Goal: Task Accomplishment & Management: Manage account settings

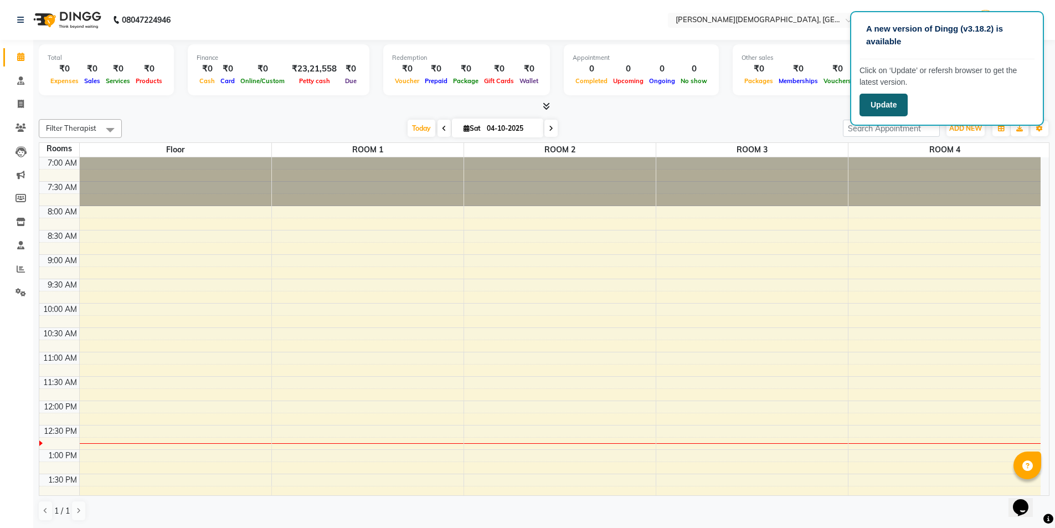
click at [886, 108] on button "Update" at bounding box center [884, 105] width 48 height 23
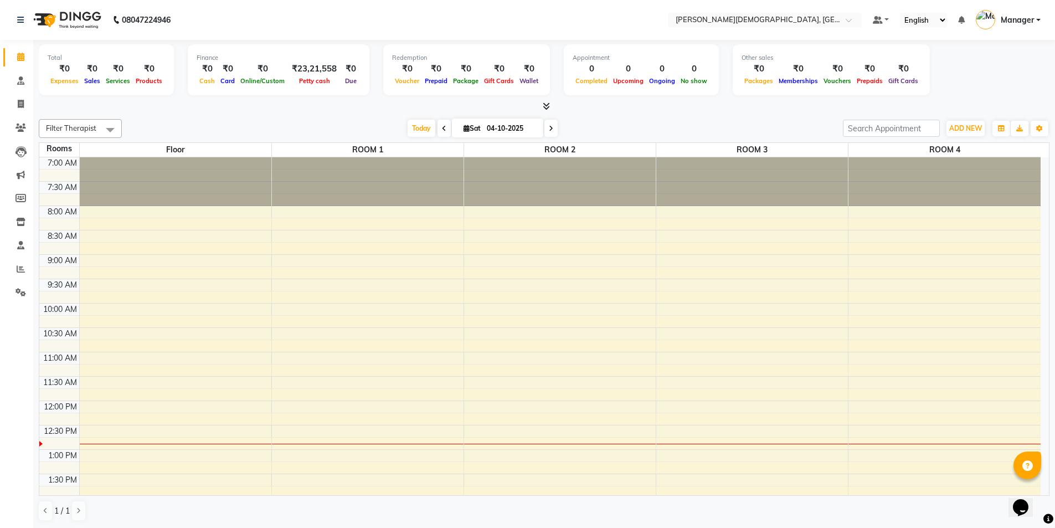
scroll to position [111, 0]
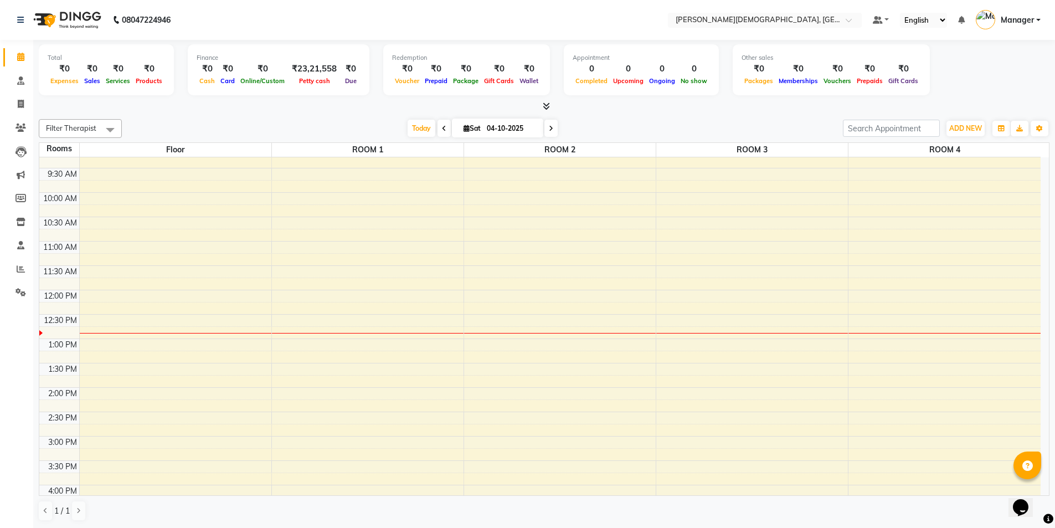
click at [331, 345] on div "7:00 AM 7:30 AM 8:00 AM 8:30 AM 9:00 AM 9:30 AM 10:00 AM 10:30 AM 11:00 AM 11:3…" at bounding box center [539, 388] width 1001 height 682
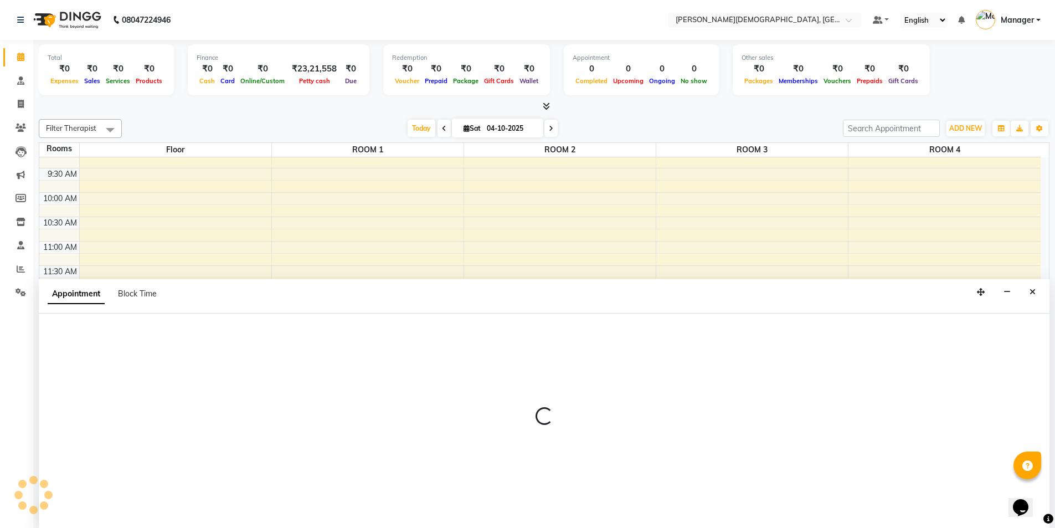
scroll to position [1, 0]
select select "780"
select select "tentative"
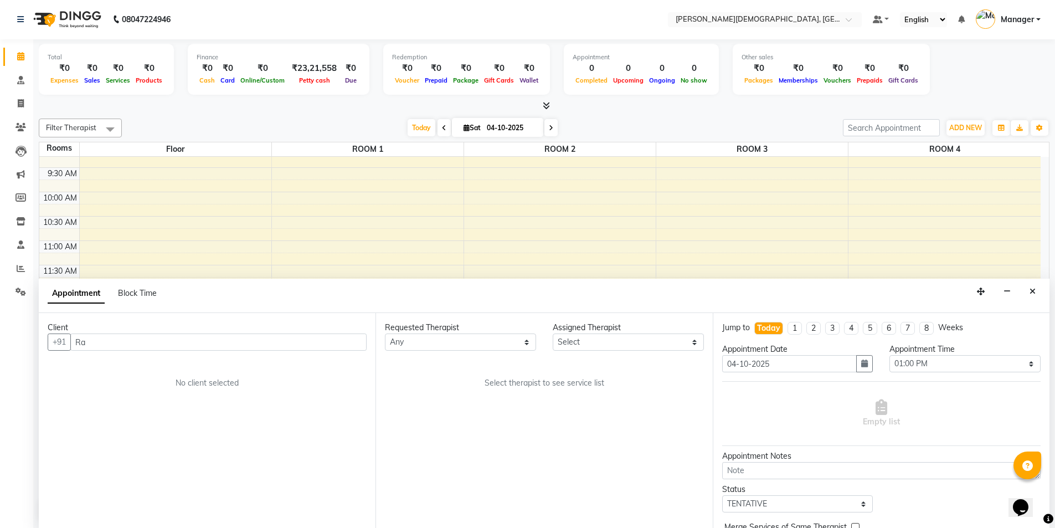
type input "R"
type input "c"
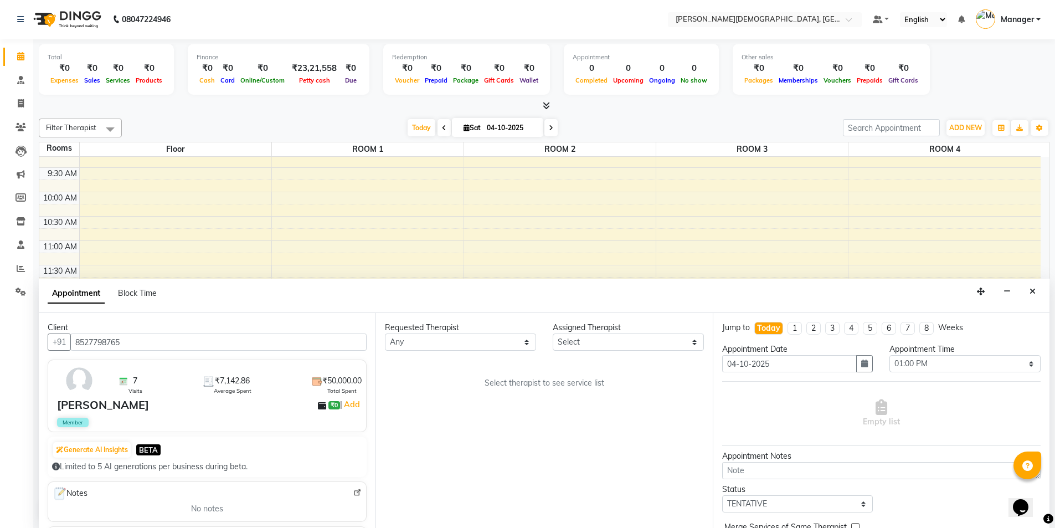
type input "8527798765"
click at [500, 343] on select "Any [PERSON_NAME] [PERSON_NAME] [PERSON_NAME] [PERSON_NAME] [PERSON_NAME] [PERS…" at bounding box center [460, 341] width 151 height 17
select select "85572"
click at [385, 333] on select "Any [PERSON_NAME] [PERSON_NAME] [PERSON_NAME] [PERSON_NAME] [PERSON_NAME] [PERS…" at bounding box center [460, 341] width 151 height 17
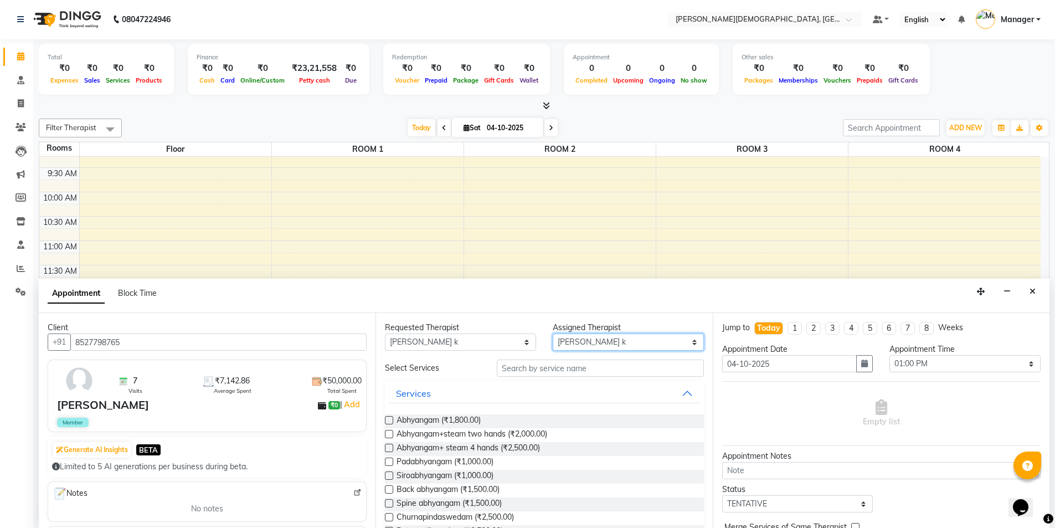
click at [605, 341] on select "Select [PERSON_NAME] [PERSON_NAME] [PERSON_NAME] [PERSON_NAME] [PERSON_NAME] [P…" at bounding box center [628, 341] width 151 height 17
select select "66654"
click at [553, 333] on select "Select [PERSON_NAME] [PERSON_NAME] [PERSON_NAME] [PERSON_NAME] [PERSON_NAME] [P…" at bounding box center [628, 341] width 151 height 17
click at [564, 368] on input "text" at bounding box center [600, 367] width 207 height 17
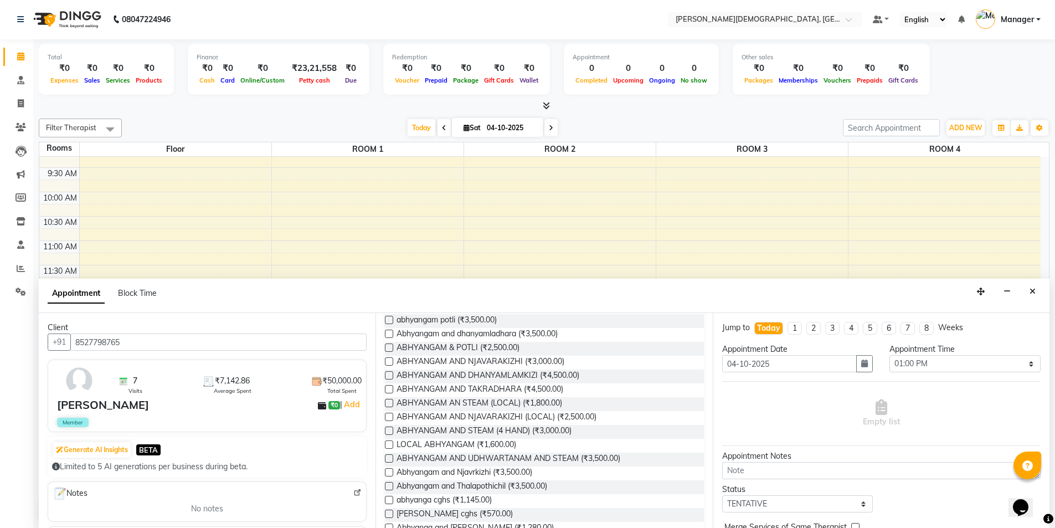
scroll to position [277, 0]
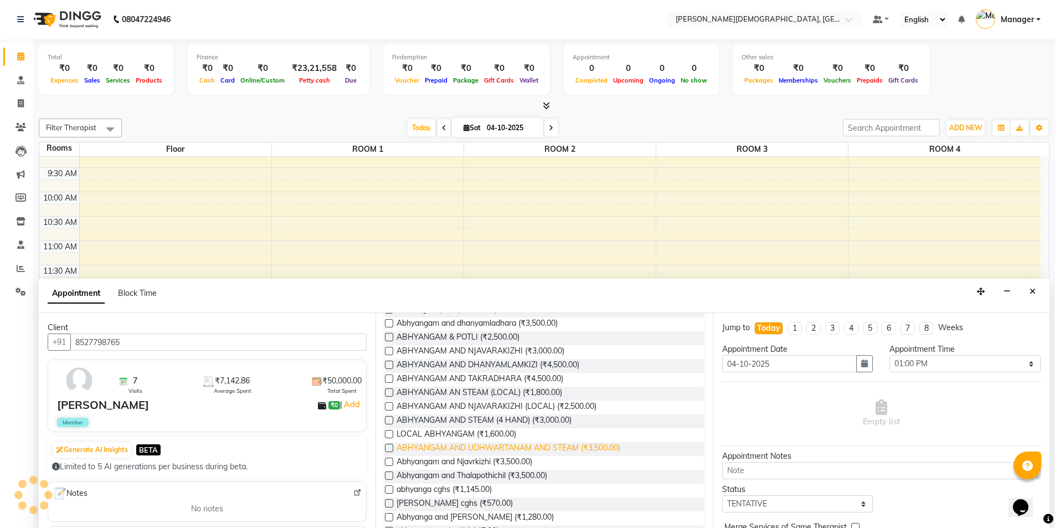
type input "abhyan"
click at [543, 448] on span "ABHYANGAM AND UDHWARTANAM AND STEAM (₹3,500.00)" at bounding box center [509, 449] width 224 height 14
checkbox input "true"
select select "2680"
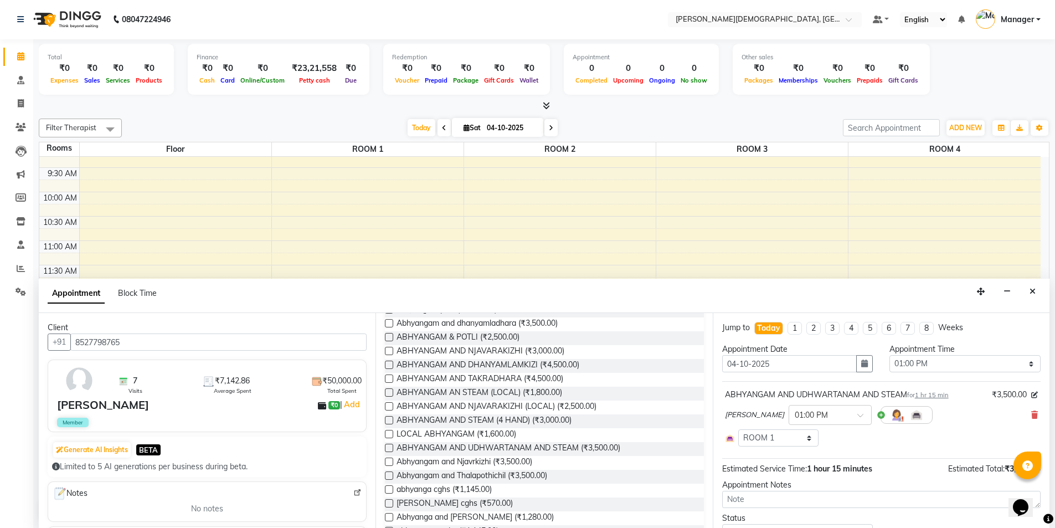
checkbox input "false"
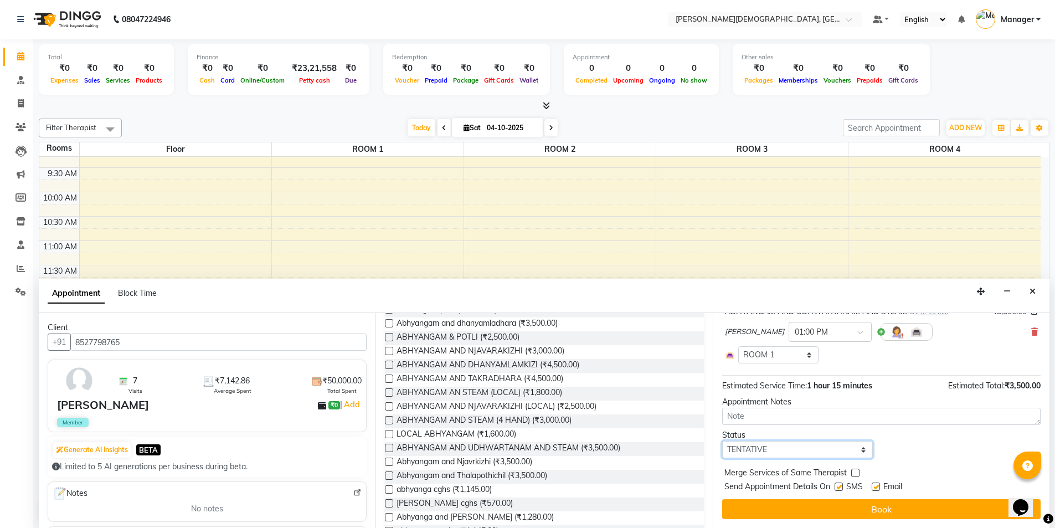
click at [814, 455] on select "Select TENTATIVE CONFIRM CHECK-IN UPCOMING" at bounding box center [797, 449] width 151 height 17
select select "confirm booking"
click at [722, 441] on select "Select TENTATIVE CONFIRM CHECK-IN UPCOMING" at bounding box center [797, 449] width 151 height 17
click at [844, 487] on div "SMS" at bounding box center [853, 488] width 37 height 14
click at [838, 487] on label at bounding box center [839, 486] width 8 height 8
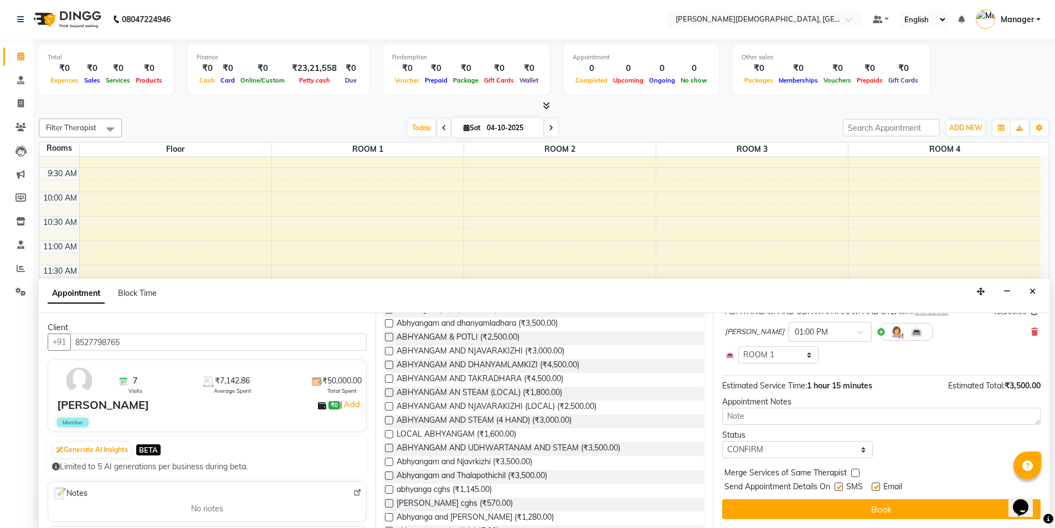
click at [838, 487] on input "checkbox" at bounding box center [838, 487] width 7 height 7
checkbox input "false"
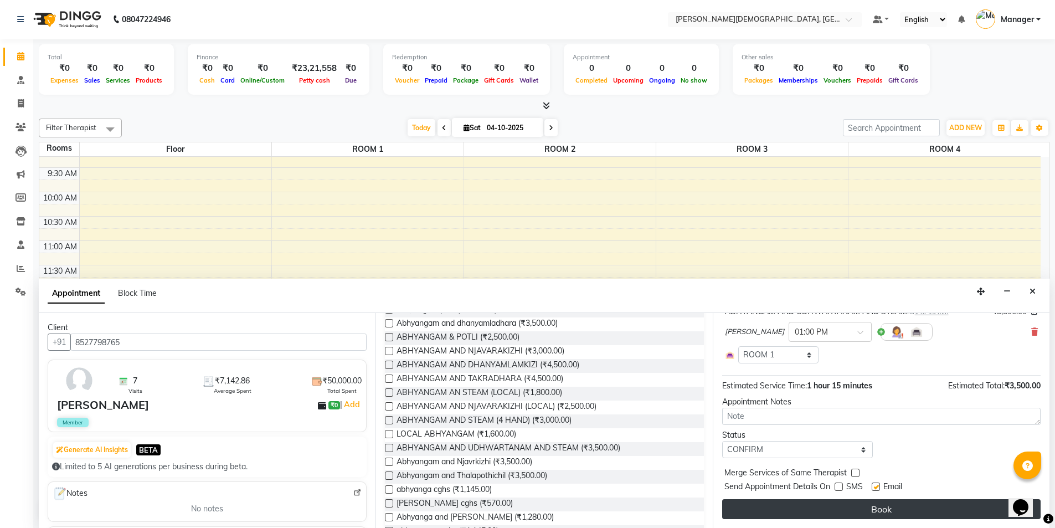
click at [829, 506] on button "Book" at bounding box center [881, 509] width 318 height 20
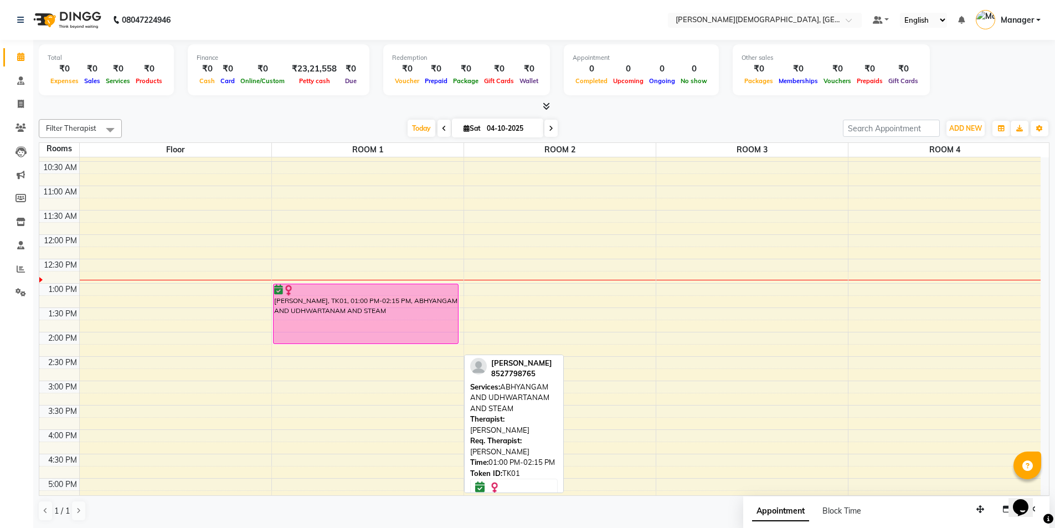
scroll to position [0, 0]
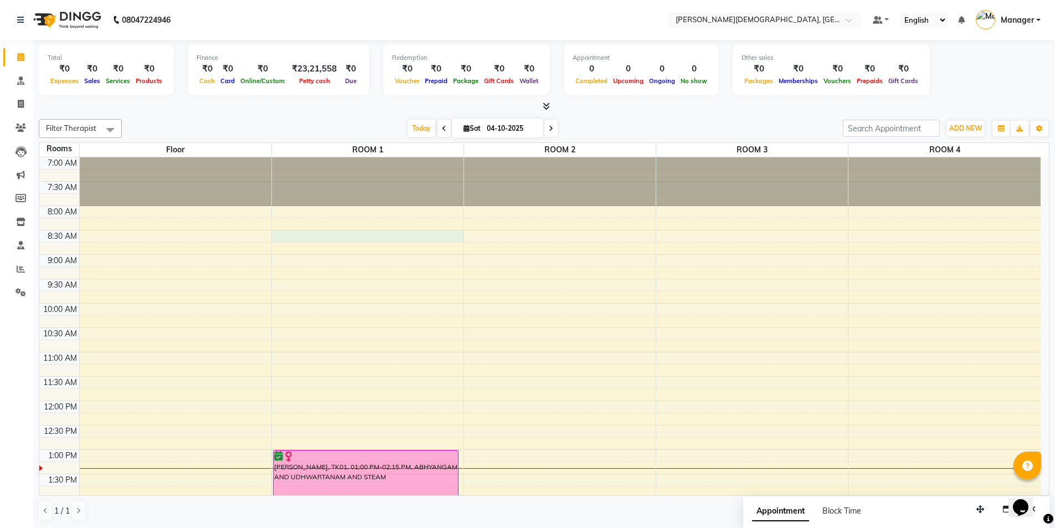
click at [320, 231] on div "7:00 AM 7:30 AM 8:00 AM 8:30 AM 9:00 AM 9:30 AM 10:00 AM 10:30 AM 11:00 AM 11:3…" at bounding box center [539, 498] width 1001 height 682
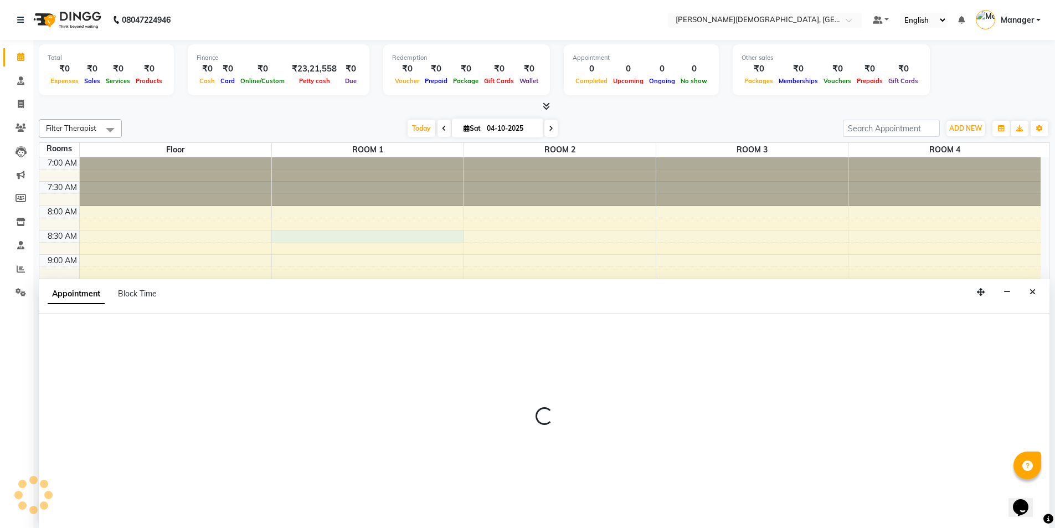
scroll to position [1, 0]
select select "510"
select select "tentative"
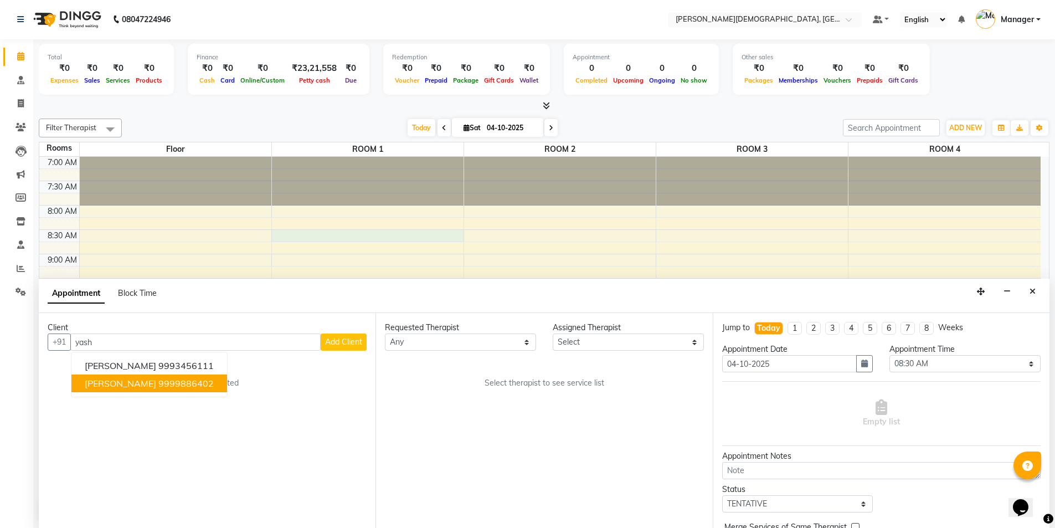
click at [135, 388] on span "[PERSON_NAME]" at bounding box center [120, 383] width 71 height 11
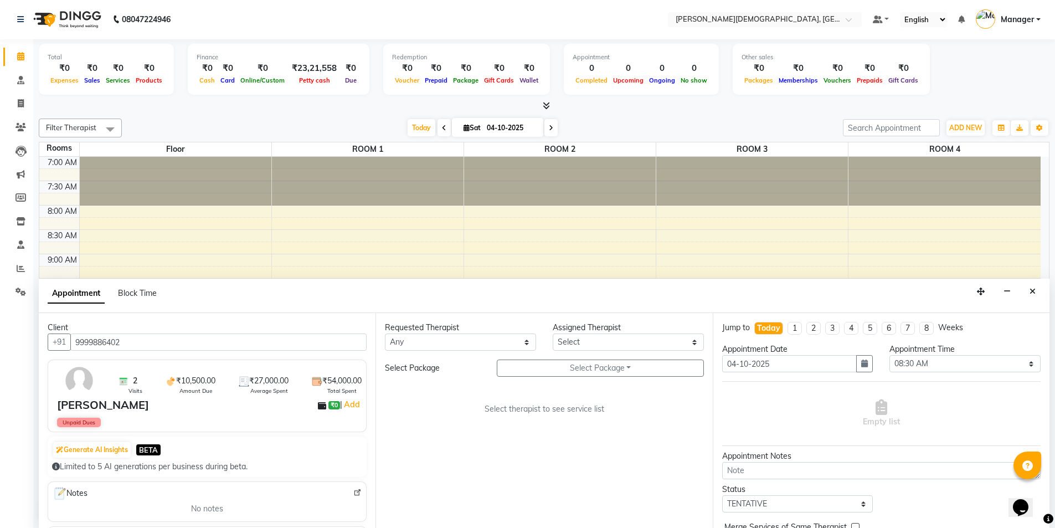
type input "9999886402"
click at [430, 341] on select "Any [PERSON_NAME] [PERSON_NAME] [PERSON_NAME] [PERSON_NAME] [PERSON_NAME] [PERS…" at bounding box center [460, 341] width 151 height 17
select select "85572"
click at [385, 333] on select "Any [PERSON_NAME] [PERSON_NAME] [PERSON_NAME] [PERSON_NAME] [PERSON_NAME] [PERS…" at bounding box center [460, 341] width 151 height 17
select select "85572"
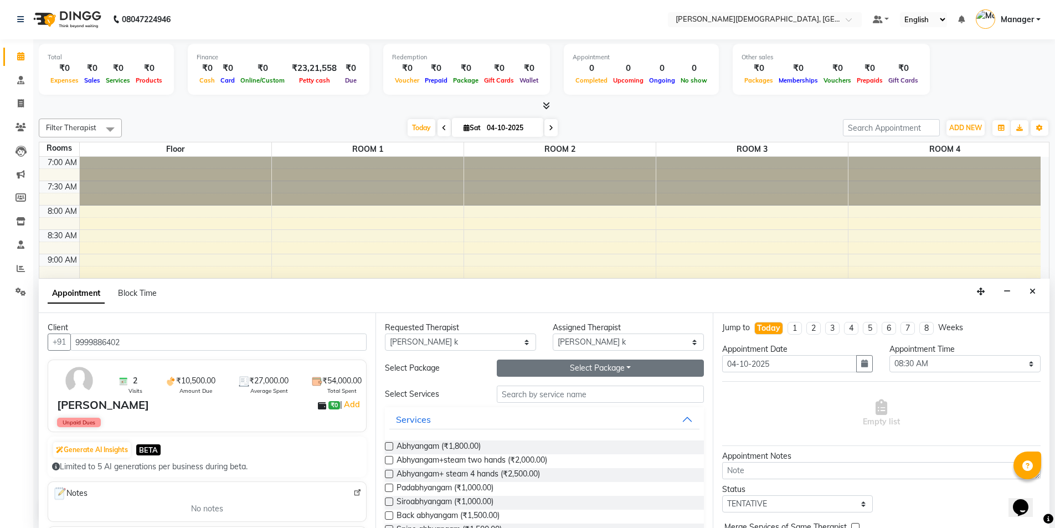
click at [563, 374] on button "Select Package Toggle Dropdown" at bounding box center [600, 367] width 207 height 17
click at [554, 390] on li "[PERSON_NAME]" at bounding box center [541, 391] width 88 height 16
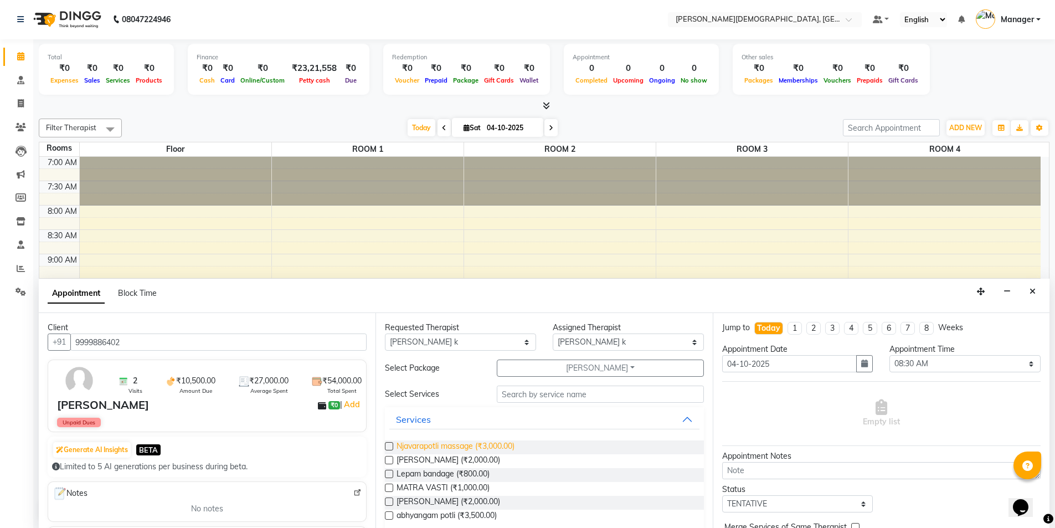
scroll to position [55, 0]
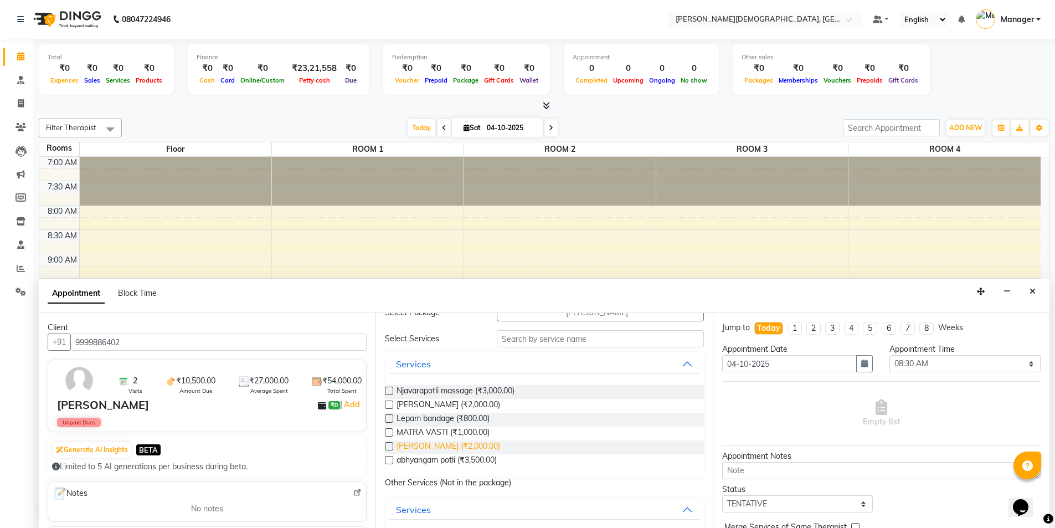
click at [451, 443] on span "[PERSON_NAME] (₹2,000.00)" at bounding box center [449, 447] width 104 height 14
checkbox input "true"
select select "2680"
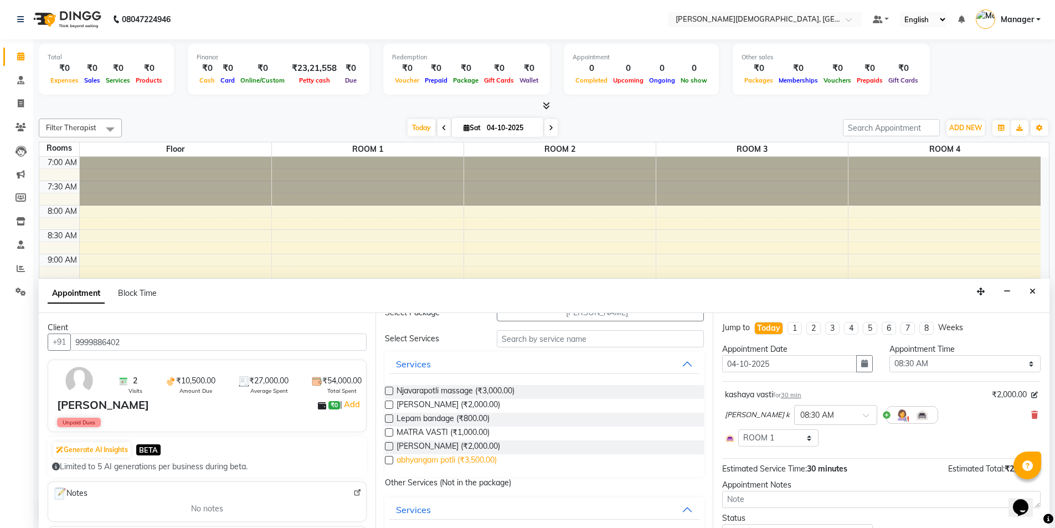
checkbox input "false"
click at [448, 459] on span "abhyangam potli (₹3,500.00)" at bounding box center [447, 461] width 100 height 14
checkbox input "true"
select select "2680"
checkbox input "false"
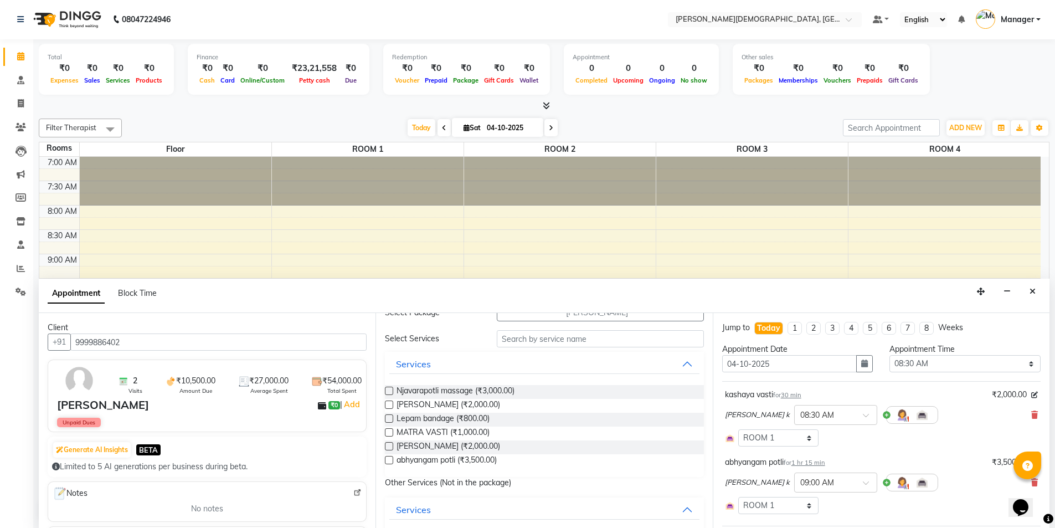
scroll to position [151, 0]
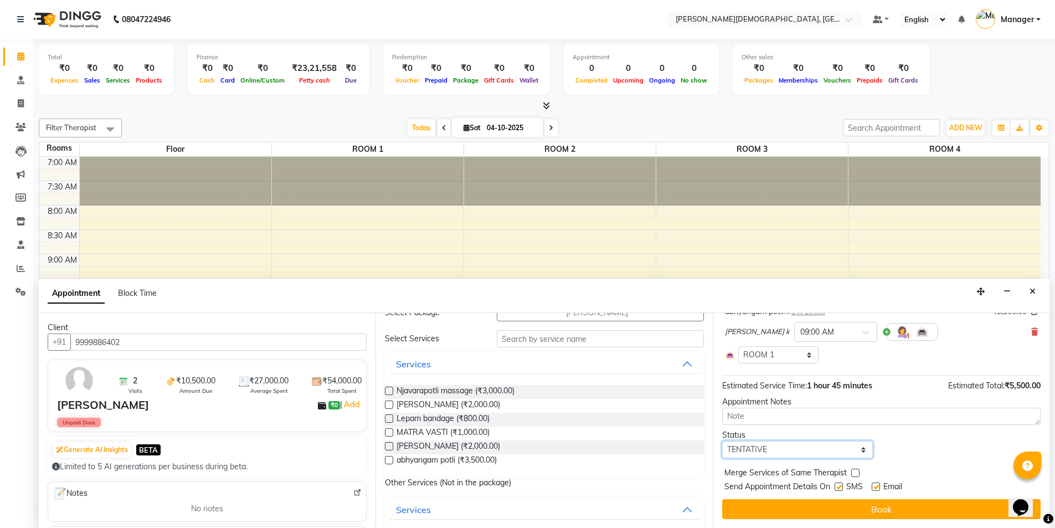
click at [809, 446] on select "Select TENTATIVE CONFIRM CHECK-IN UPCOMING" at bounding box center [797, 449] width 151 height 17
select select "confirm booking"
click at [722, 441] on select "Select TENTATIVE CONFIRM CHECK-IN UPCOMING" at bounding box center [797, 449] width 151 height 17
click at [836, 488] on label at bounding box center [839, 486] width 8 height 8
click at [836, 488] on input "checkbox" at bounding box center [838, 487] width 7 height 7
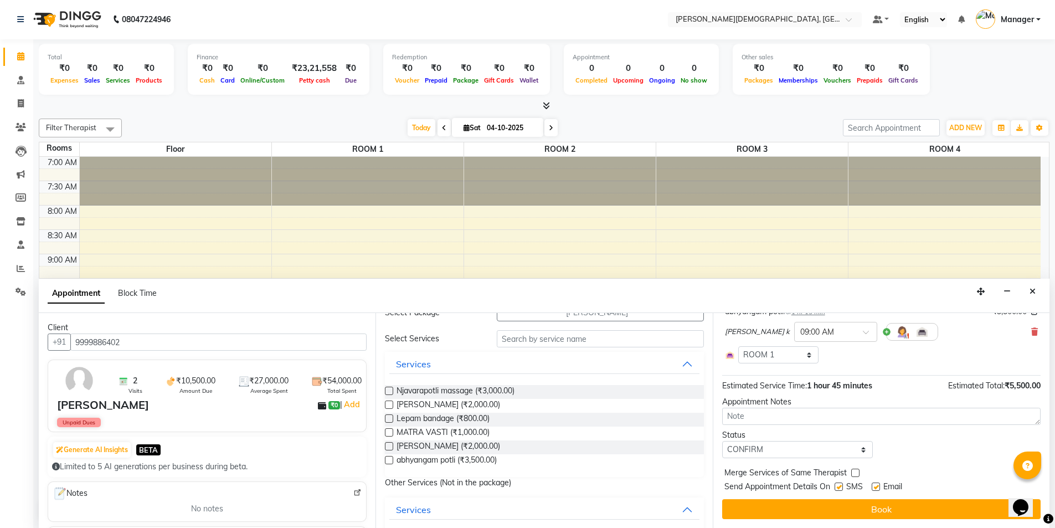
checkbox input "false"
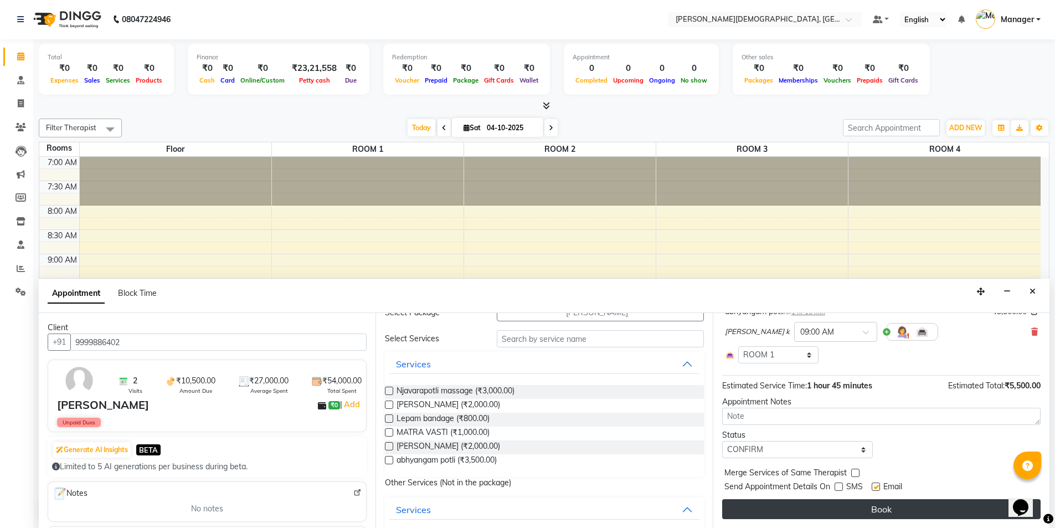
click at [829, 508] on button "Book" at bounding box center [881, 509] width 318 height 20
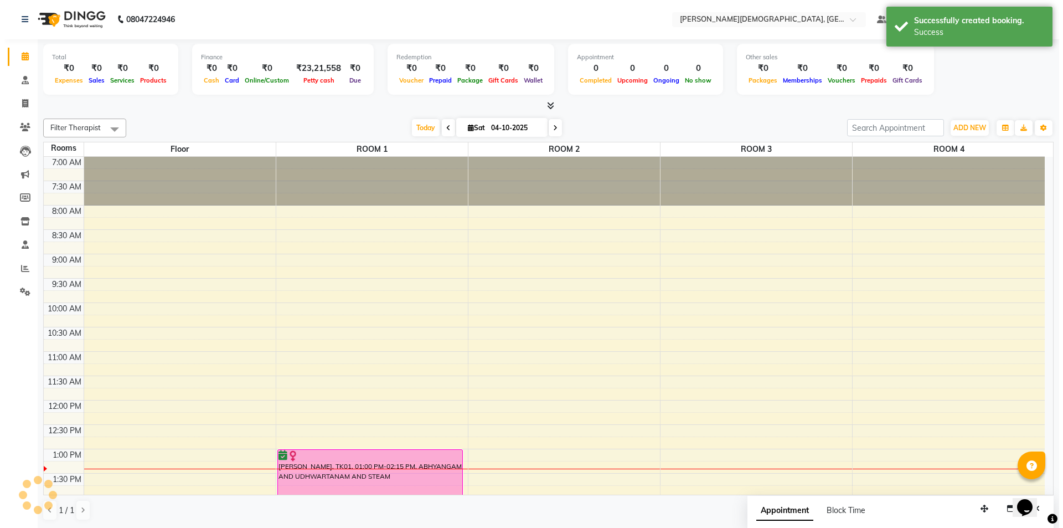
scroll to position [0, 0]
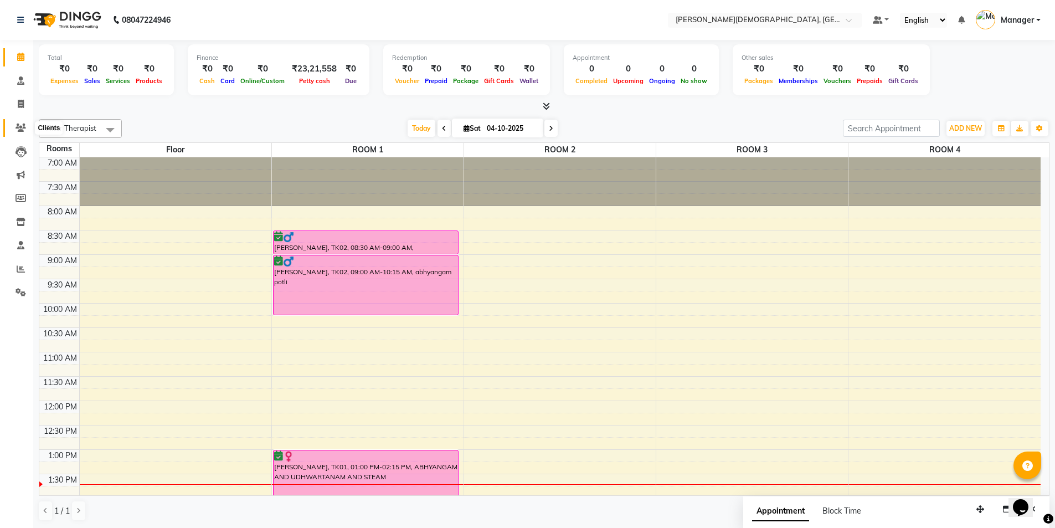
click at [21, 130] on icon at bounding box center [21, 128] width 11 height 8
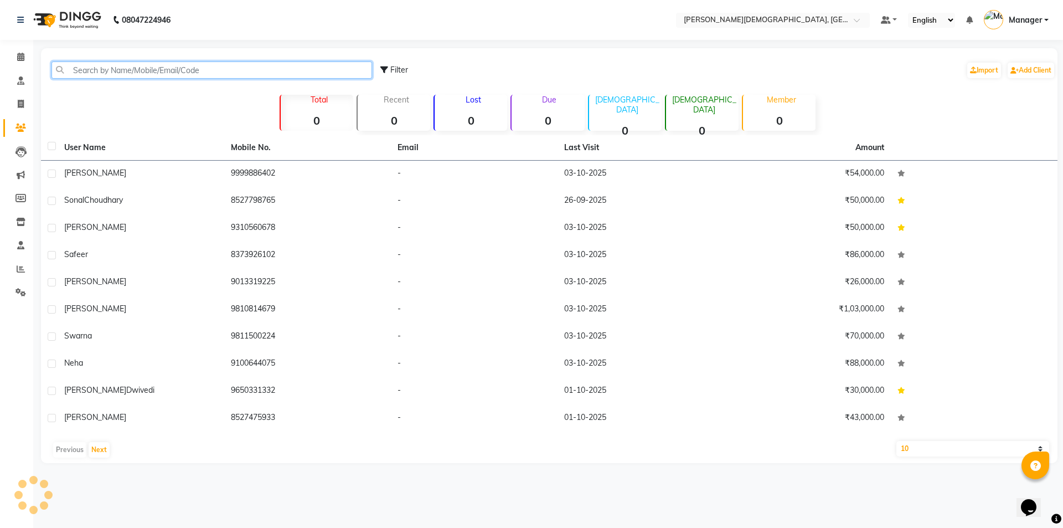
click at [196, 69] on input "text" at bounding box center [212, 69] width 321 height 17
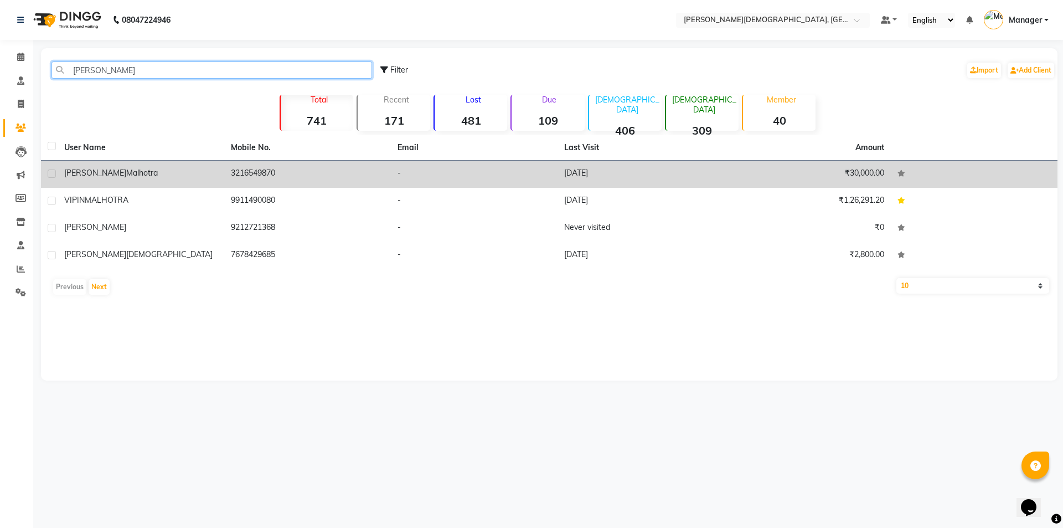
type input "[PERSON_NAME]"
click at [245, 177] on td "3216549870" at bounding box center [307, 174] width 167 height 27
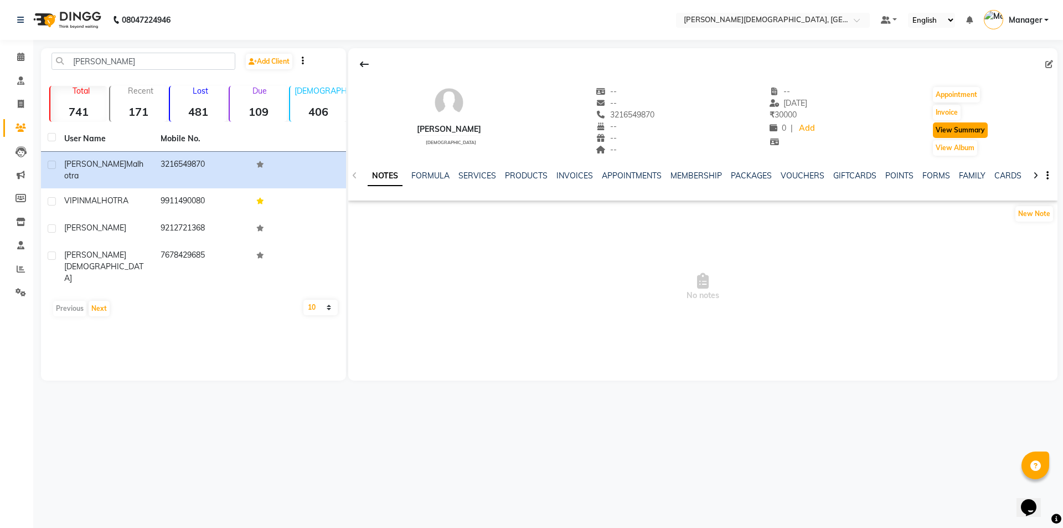
click at [954, 131] on button "View Summary" at bounding box center [960, 130] width 55 height 16
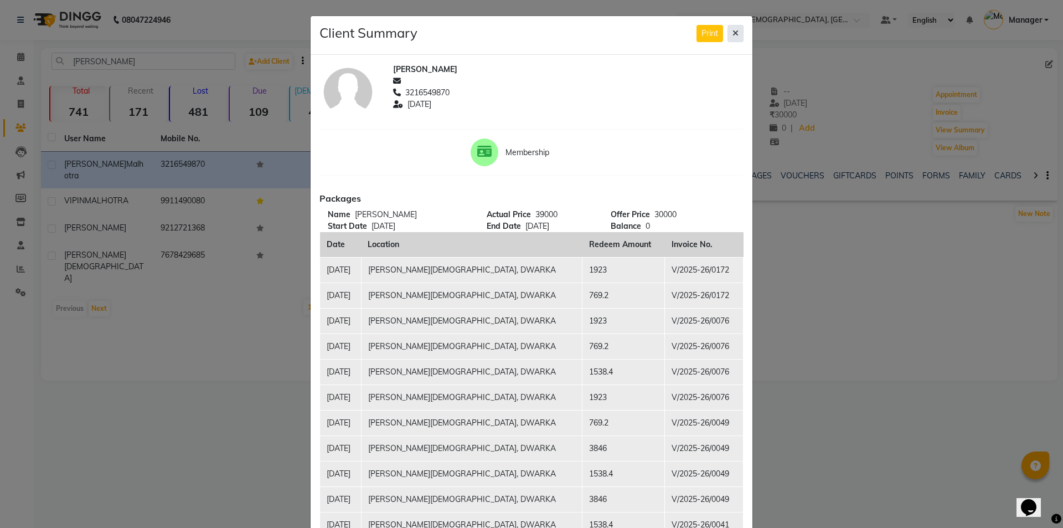
click at [739, 30] on button at bounding box center [736, 33] width 16 height 17
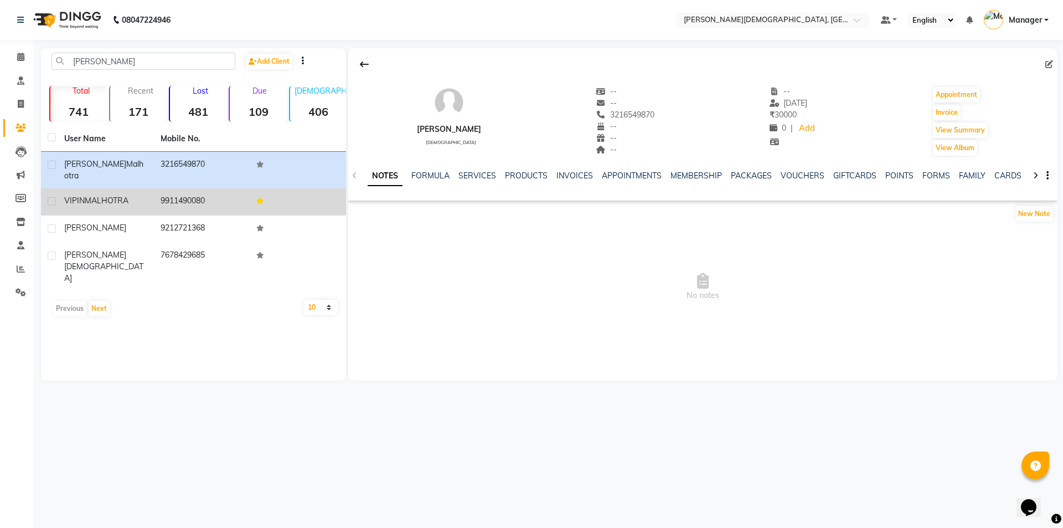
click at [251, 190] on td at bounding box center [298, 201] width 96 height 27
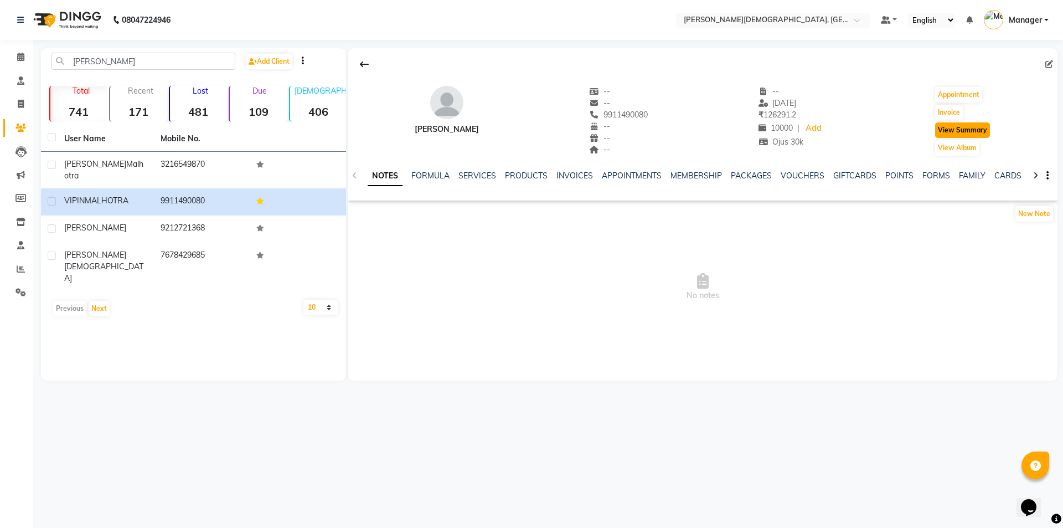
click at [948, 132] on button "View Summary" at bounding box center [962, 130] width 55 height 16
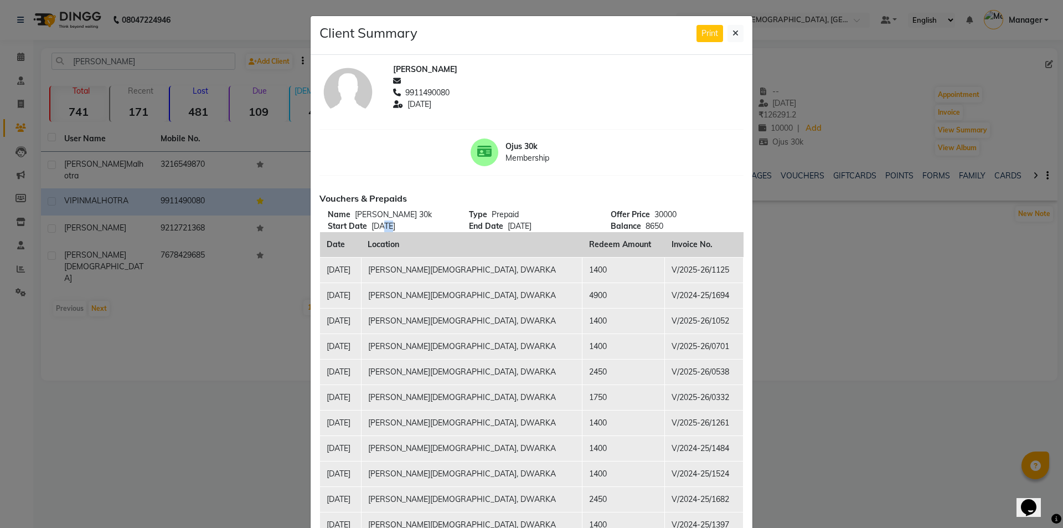
drag, startPoint x: 380, startPoint y: 224, endPoint x: 387, endPoint y: 224, distance: 7.2
click at [387, 224] on span "[DATE]" at bounding box center [384, 226] width 24 height 10
click at [733, 33] on icon at bounding box center [736, 33] width 6 height 8
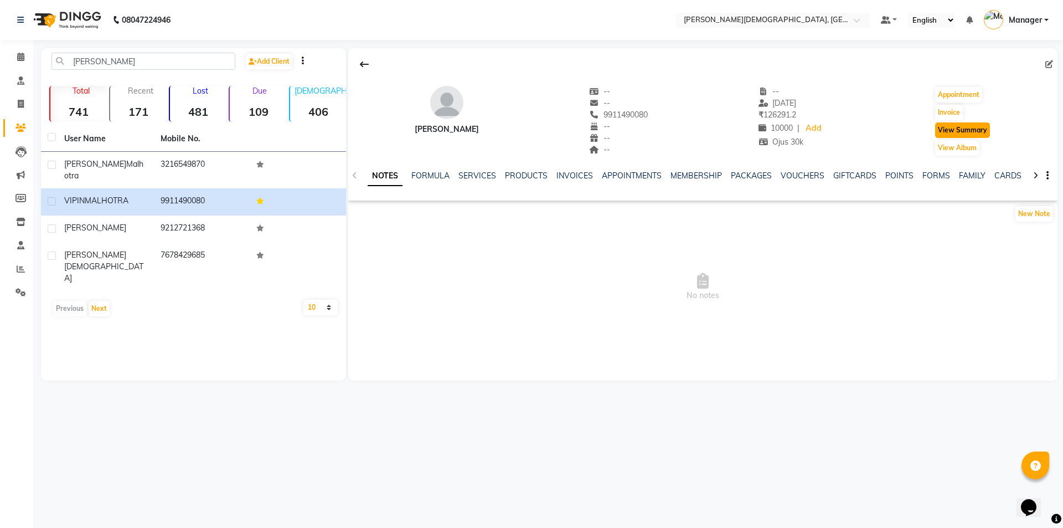
click at [942, 129] on button "View Summary" at bounding box center [962, 130] width 55 height 16
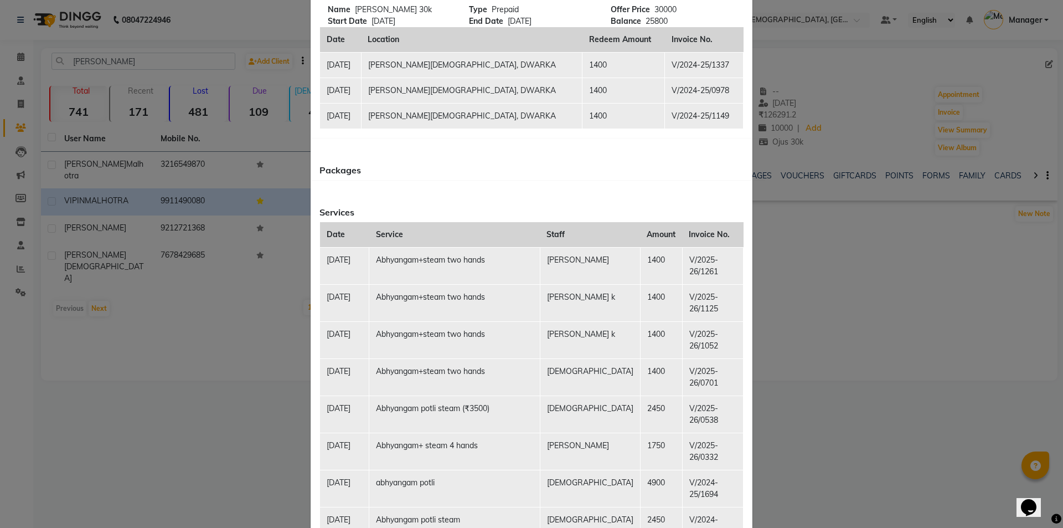
scroll to position [609, 0]
